Goal: Information Seeking & Learning: Learn about a topic

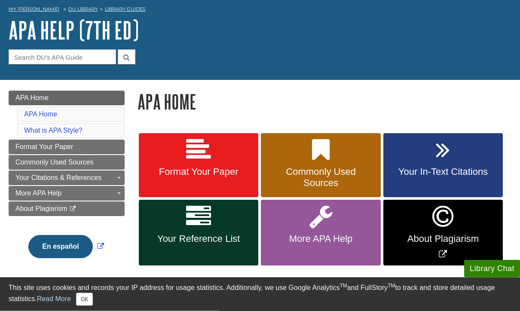
scroll to position [38, 0]
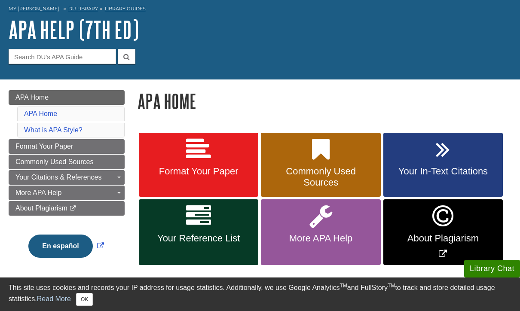
click at [202, 223] on icon at bounding box center [198, 216] width 25 height 25
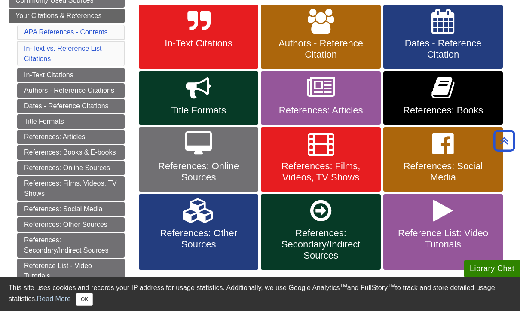
scroll to position [164, 0]
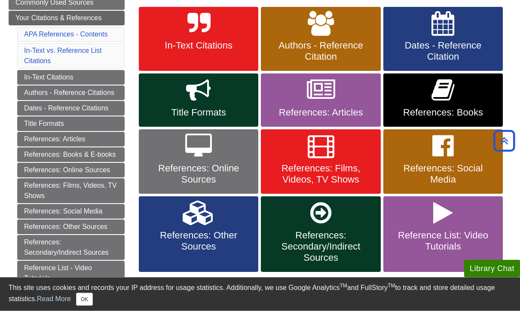
click at [196, 146] on icon at bounding box center [198, 146] width 27 height 25
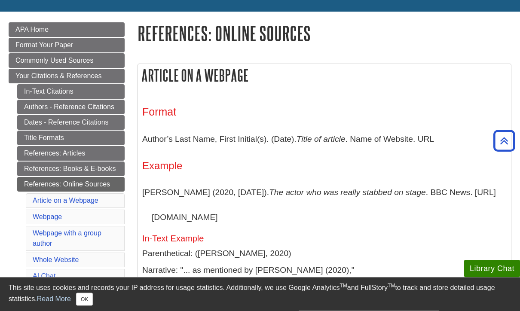
scroll to position [106, 0]
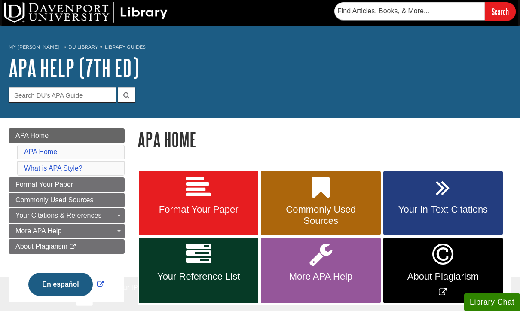
scroll to position [67, 0]
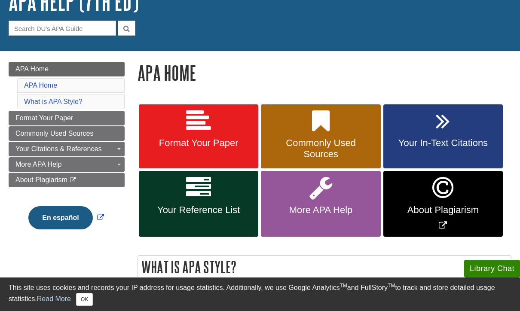
click at [309, 194] on link "More APA Help" at bounding box center [320, 204] width 119 height 66
click at [170, 141] on span "Format Your Paper" at bounding box center [198, 143] width 107 height 11
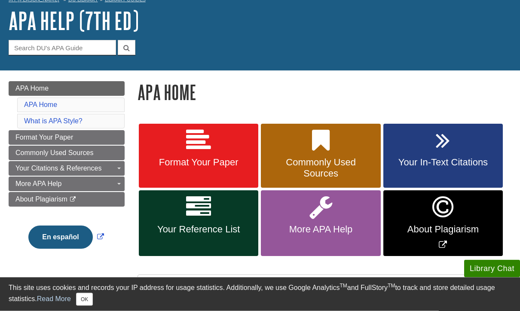
scroll to position [43, 0]
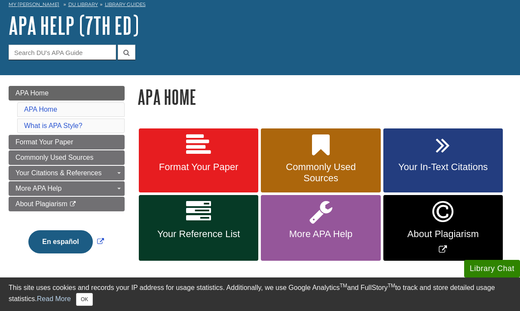
click at [432, 158] on link "Your In-Text Citations" at bounding box center [442, 161] width 119 height 64
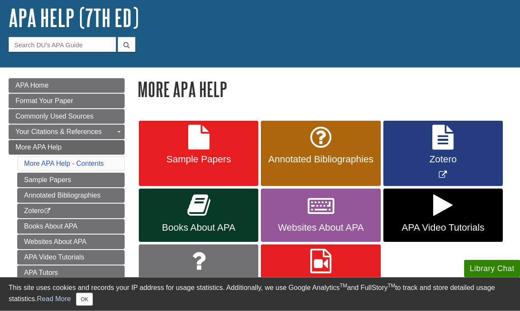
scroll to position [50, 0]
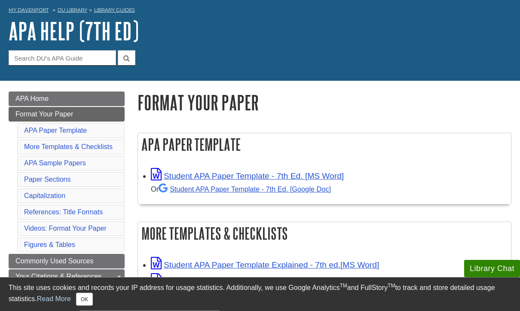
scroll to position [39, 0]
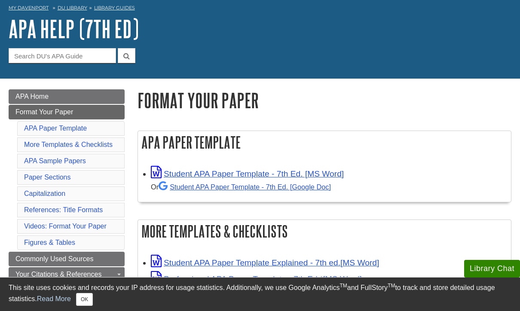
click at [96, 64] on div "My Davenport DU Library Library Guides APA APA Help (7th Ed) Format Your Paper …" at bounding box center [260, 33] width 520 height 92
click at [82, 46] on div "APA Help (7th Ed) Guide Search Terms" at bounding box center [260, 39] width 503 height 47
click at [77, 51] on input "Guide Search Terms" at bounding box center [62, 55] width 107 height 15
type input "grammar"
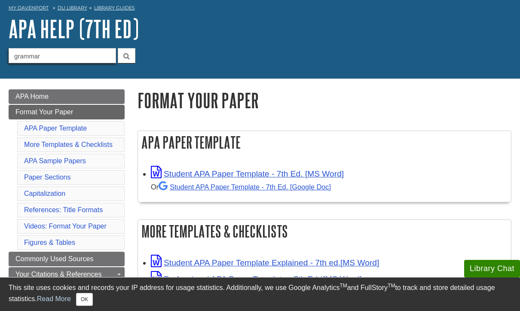
click at [126, 55] on button "submit" at bounding box center [127, 55] width 18 height 15
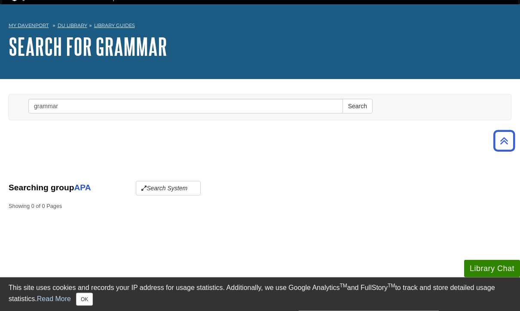
scroll to position [21, 0]
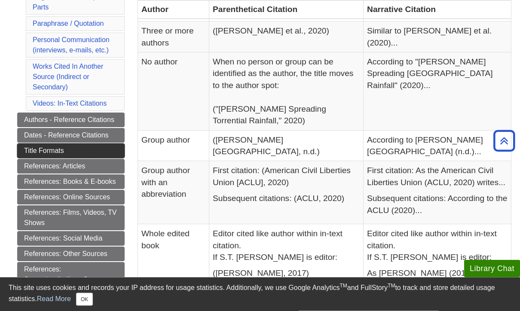
scroll to position [282, 0]
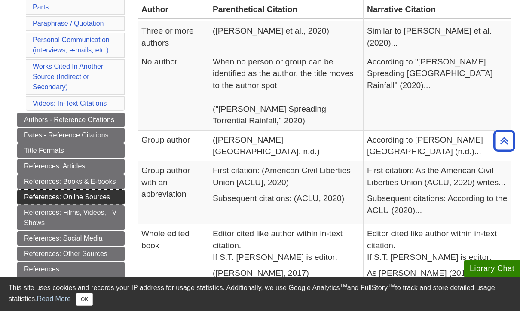
click at [90, 200] on link "References: Online Sources" at bounding box center [70, 197] width 107 height 15
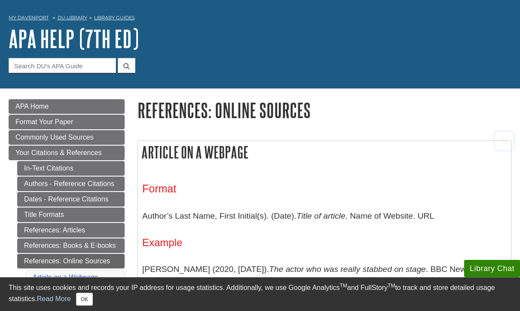
scroll to position [29, 0]
